Goal: Use online tool/utility: Utilize a website feature to perform a specific function

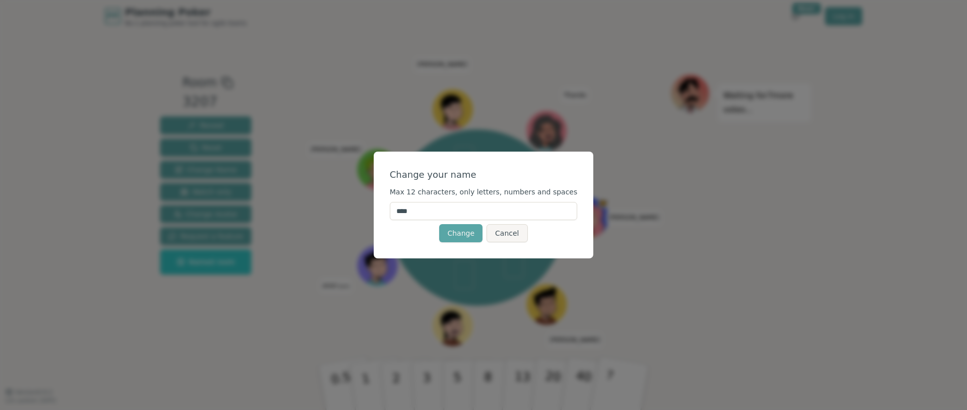
click at [517, 203] on input "****" at bounding box center [484, 211] width 188 height 18
type input "*******"
click at [450, 230] on button "Change" at bounding box center [460, 233] width 43 height 18
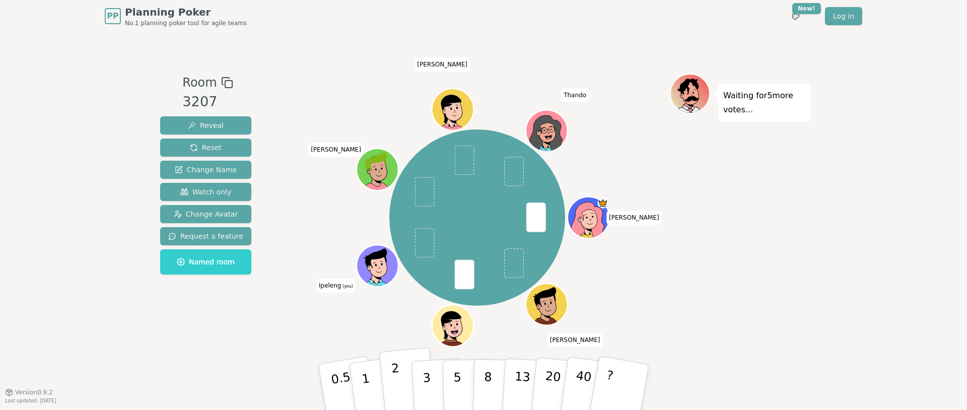
click at [394, 392] on p "2" at bounding box center [397, 388] width 13 height 55
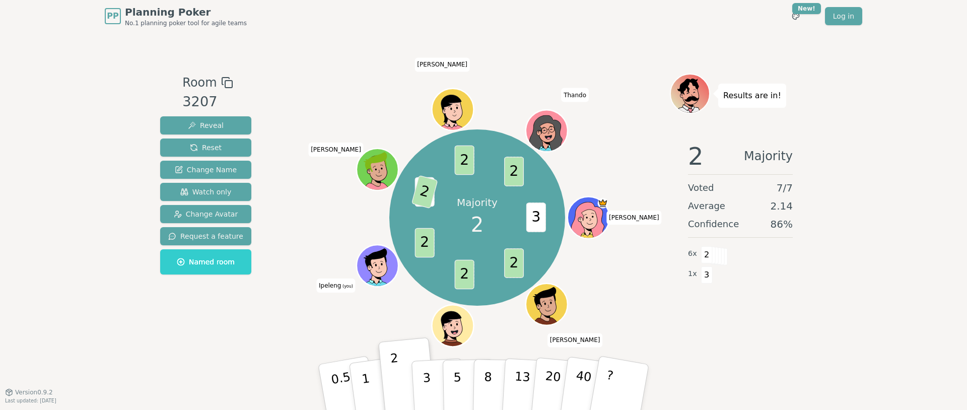
drag, startPoint x: 35, startPoint y: 393, endPoint x: 1, endPoint y: 305, distance: 94.6
click at [1, 305] on div "PP Planning Poker No.1 planning poker tool for agile teams Toggle theme New! Lo…" at bounding box center [483, 205] width 967 height 410
click at [35, 392] on span "Version 0.9.2" at bounding box center [34, 392] width 38 height 8
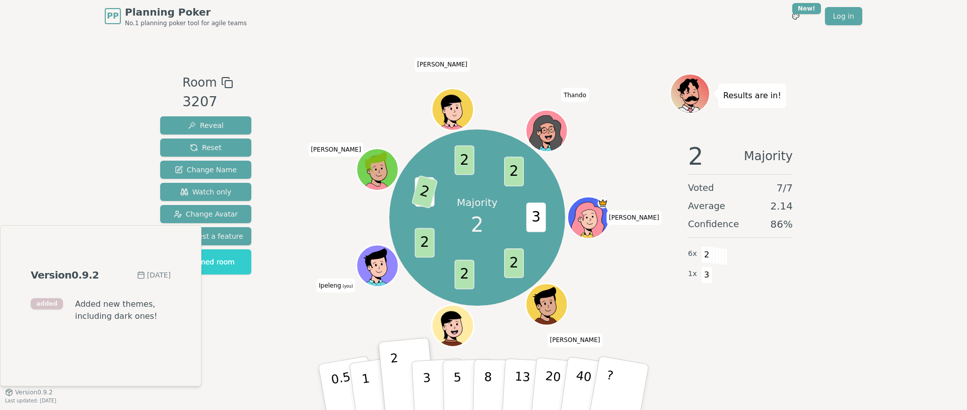
click at [43, 145] on div "PP Planning Poker No.1 planning poker tool for agile teams Toggle theme New! Lo…" at bounding box center [483, 205] width 967 height 410
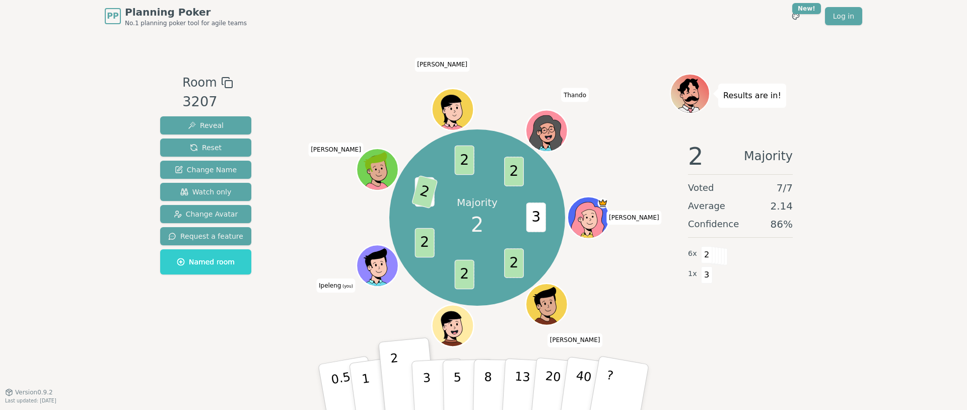
click at [43, 145] on div "PP Planning Poker No.1 planning poker tool for agile teams Toggle theme New! Lo…" at bounding box center [483, 205] width 967 height 410
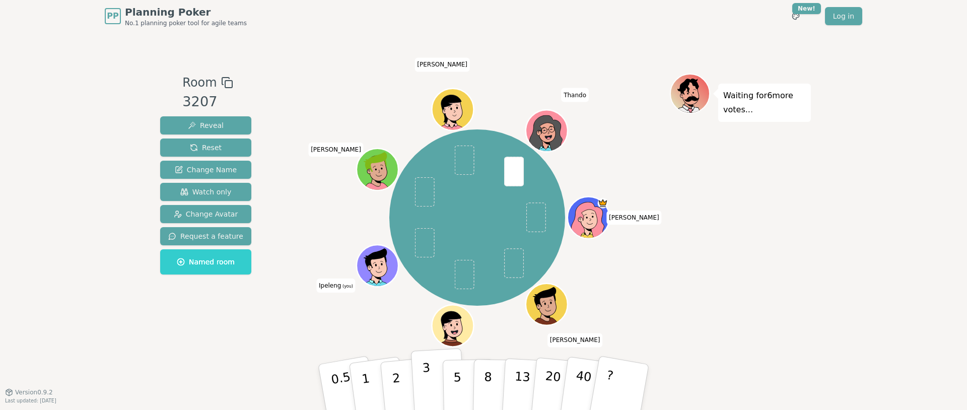
click at [429, 377] on button "3" at bounding box center [438, 387] width 55 height 79
click at [397, 388] on p "2" at bounding box center [397, 388] width 13 height 55
click at [422, 395] on button "3" at bounding box center [438, 387] width 55 height 79
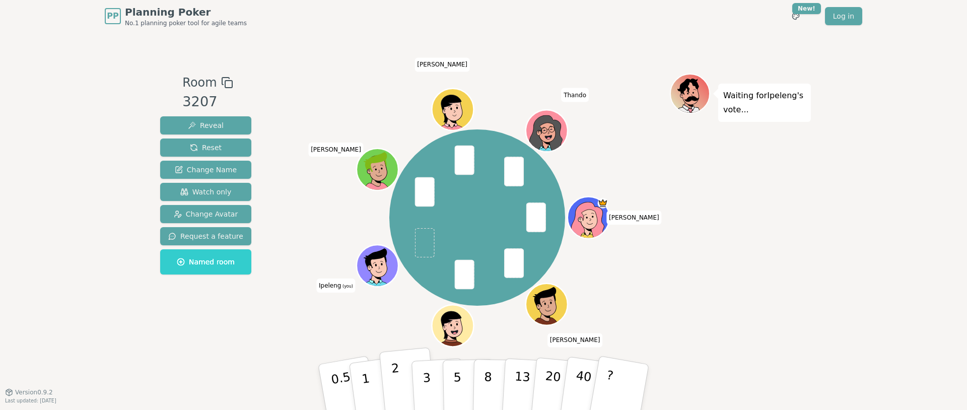
click at [404, 392] on button "2" at bounding box center [407, 388] width 57 height 80
click at [364, 393] on p "1" at bounding box center [367, 388] width 15 height 55
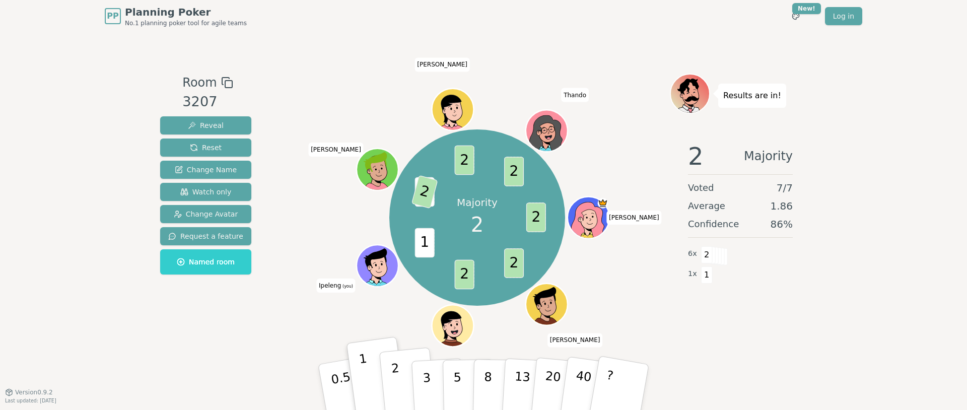
click at [396, 390] on p "2" at bounding box center [397, 388] width 13 height 55
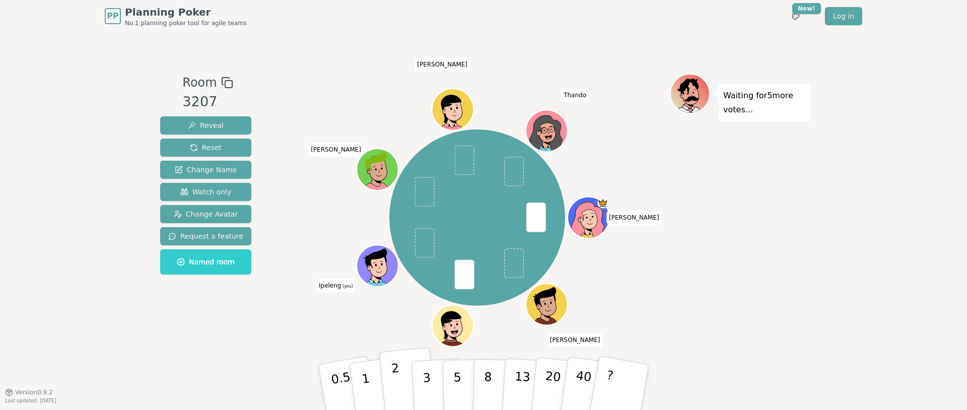
click at [401, 389] on button "2" at bounding box center [407, 388] width 57 height 80
click at [410, 397] on button "2" at bounding box center [407, 388] width 57 height 80
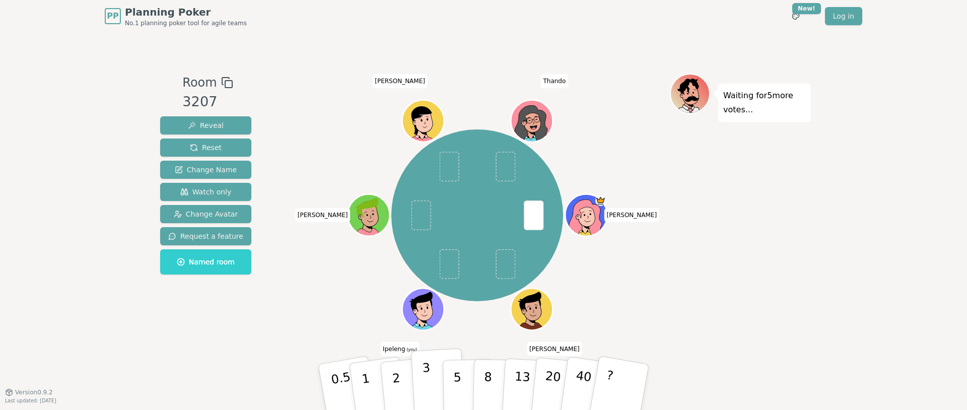
click at [429, 373] on button "3" at bounding box center [438, 387] width 55 height 79
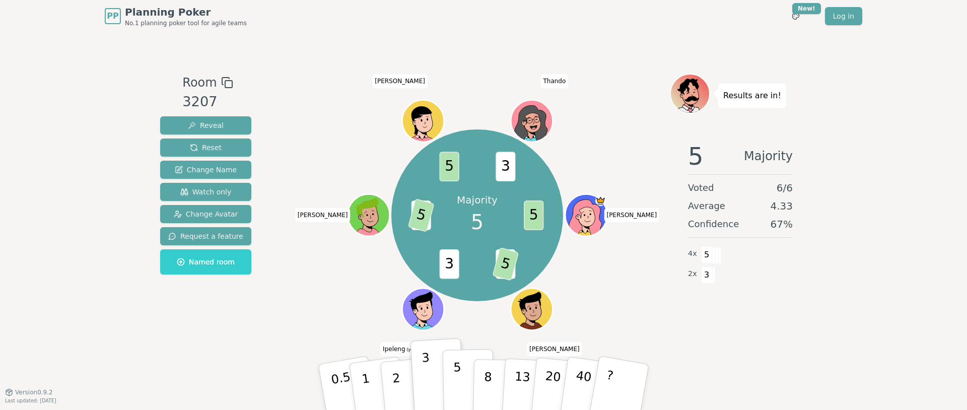
click at [461, 382] on button "5" at bounding box center [469, 387] width 52 height 77
